Goal: Task Accomplishment & Management: Manage account settings

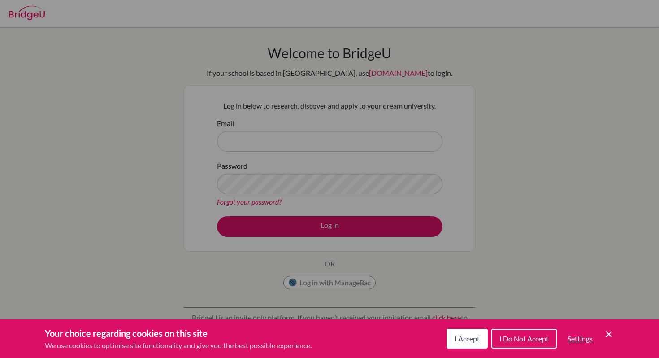
click at [470, 334] on span "I Accept" at bounding box center [467, 338] width 25 height 9
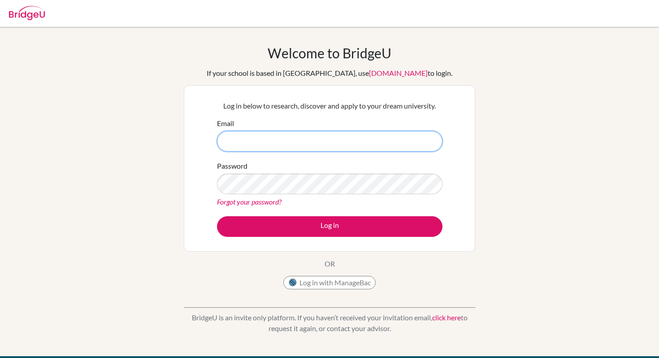
click at [295, 138] on input "Email" at bounding box center [330, 141] width 226 height 21
click at [332, 141] on input "ciroyip@student.hkacademy.hk.edu" at bounding box center [330, 141] width 226 height 21
type input "[EMAIL_ADDRESS][DOMAIN_NAME]"
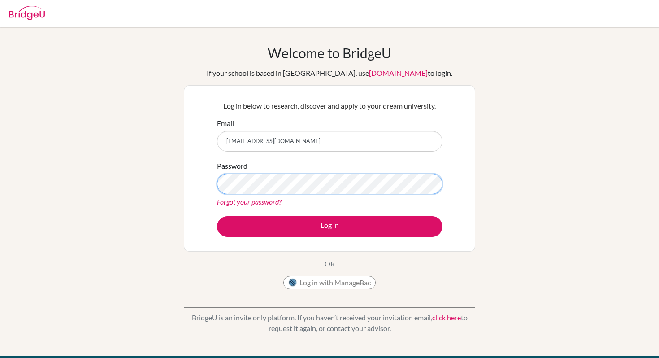
click at [217, 216] on button "Log in" at bounding box center [330, 226] width 226 height 21
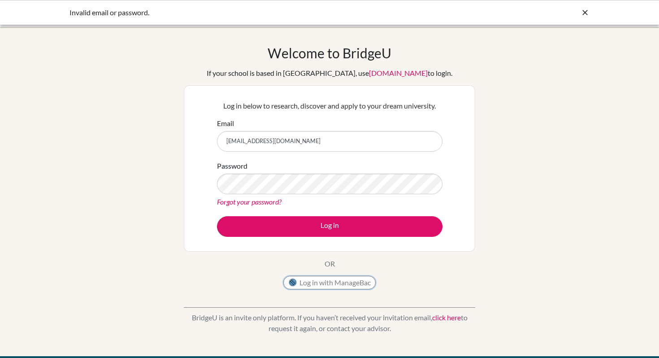
click at [317, 283] on button "Log in with ManageBac" at bounding box center [329, 282] width 92 height 13
